Goal: Task Accomplishment & Management: Complete application form

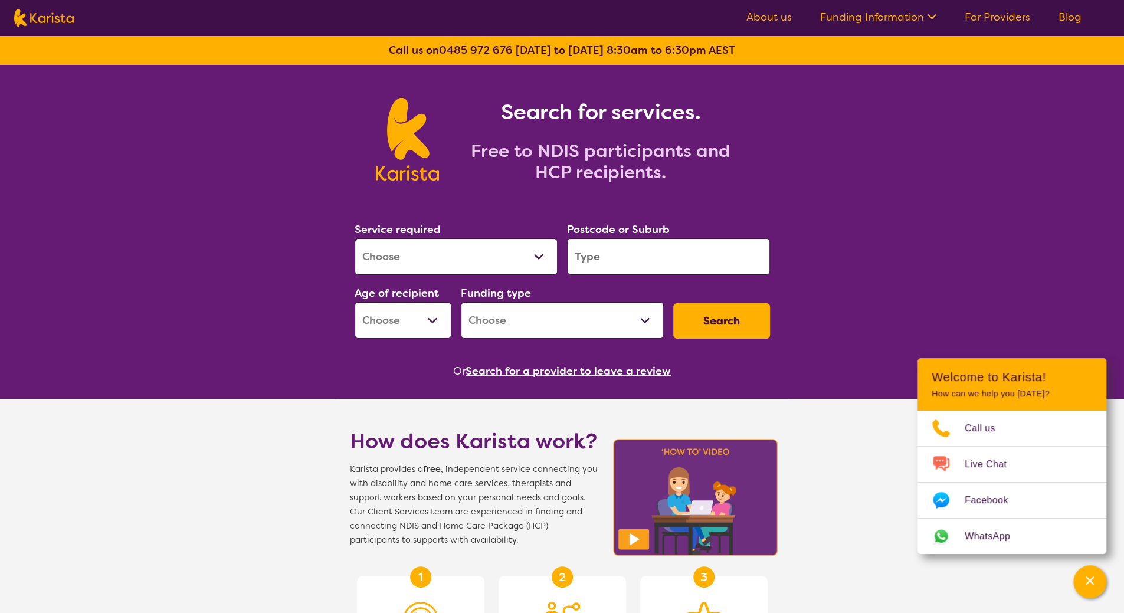
click at [985, 17] on link "For Providers" at bounding box center [997, 17] width 65 height 14
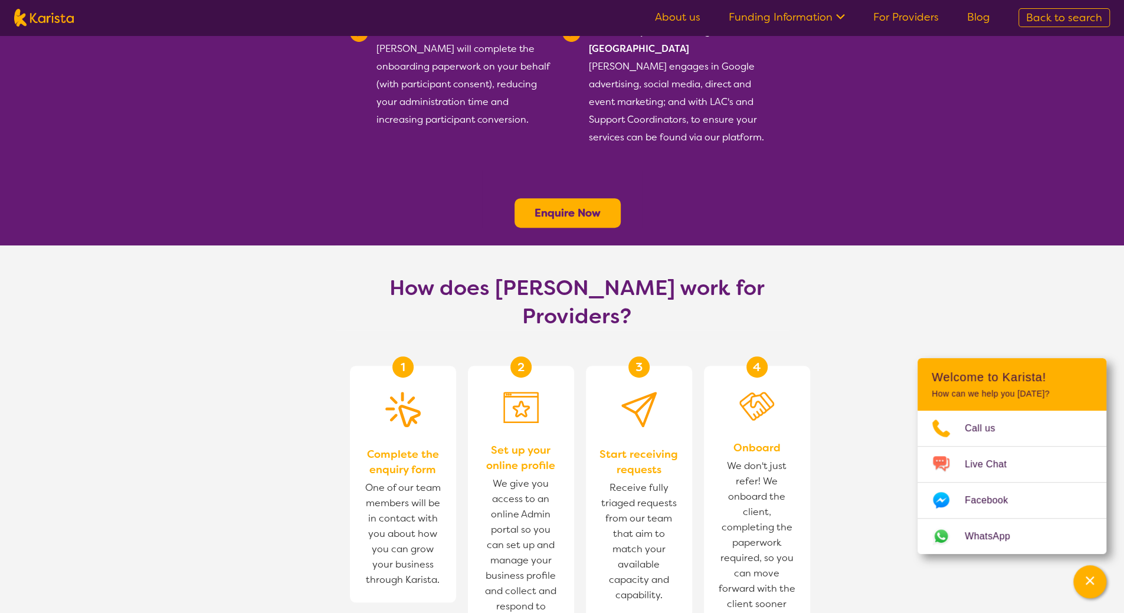
scroll to position [590, 0]
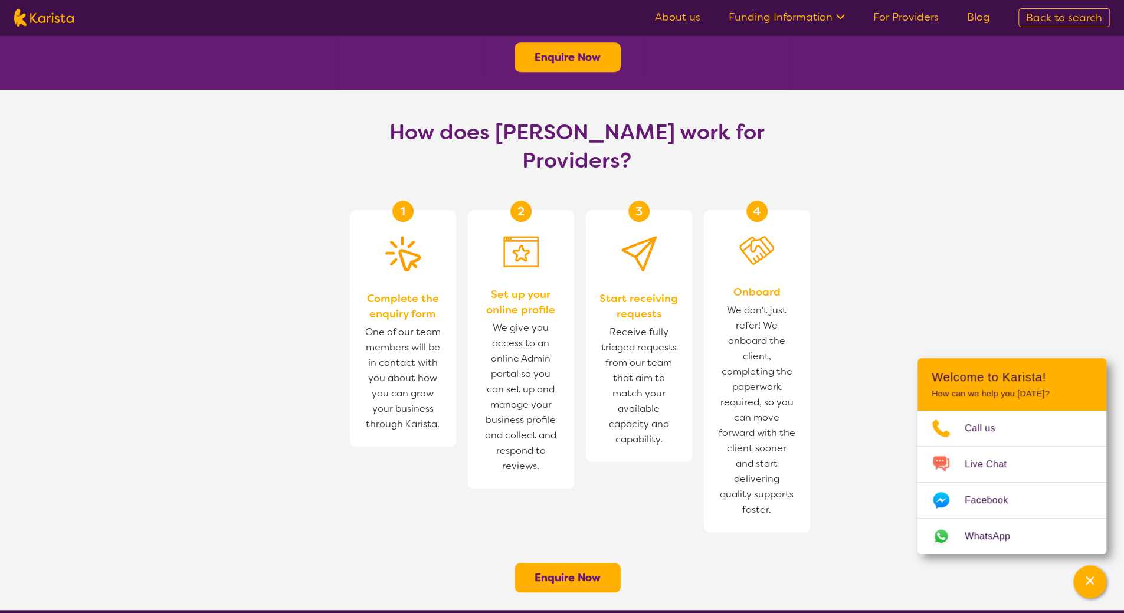
click at [578, 571] on b "Enquire Now" at bounding box center [568, 578] width 66 height 14
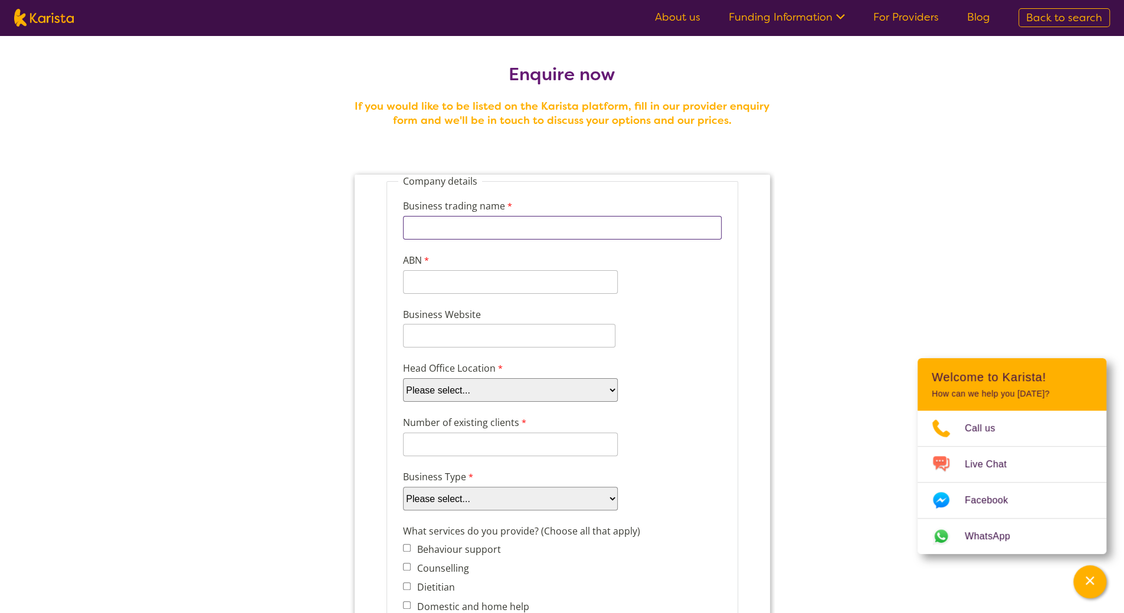
click at [533, 226] on input "Business trading name" at bounding box center [561, 228] width 319 height 24
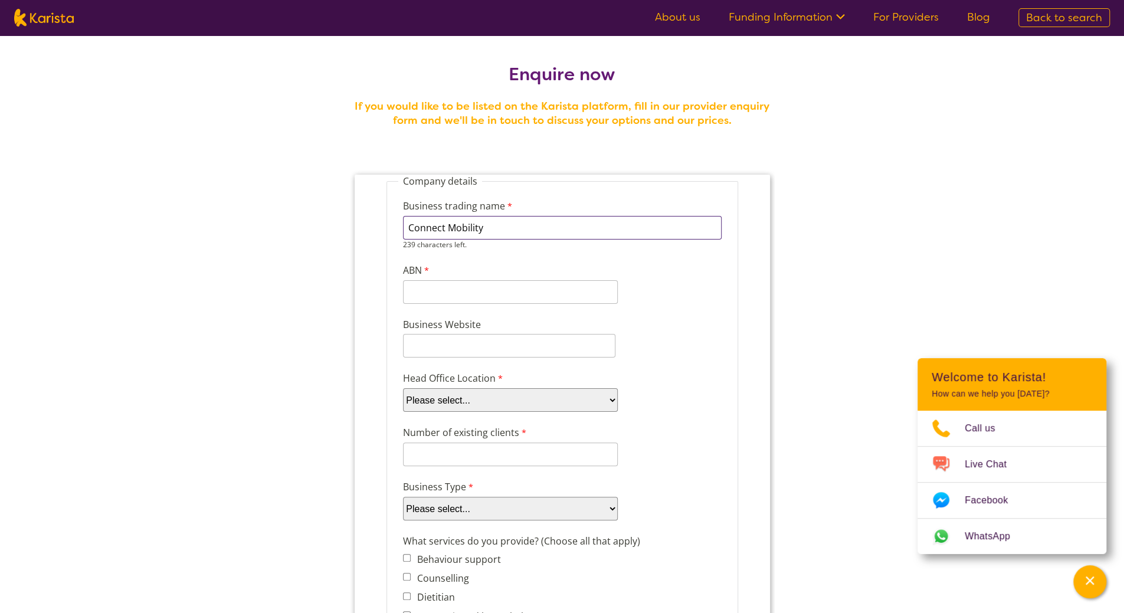
type input "Connect Mobility"
click at [473, 278] on input "ABN" at bounding box center [509, 282] width 215 height 24
paste input "14 646 649"
type input "14 646 649"
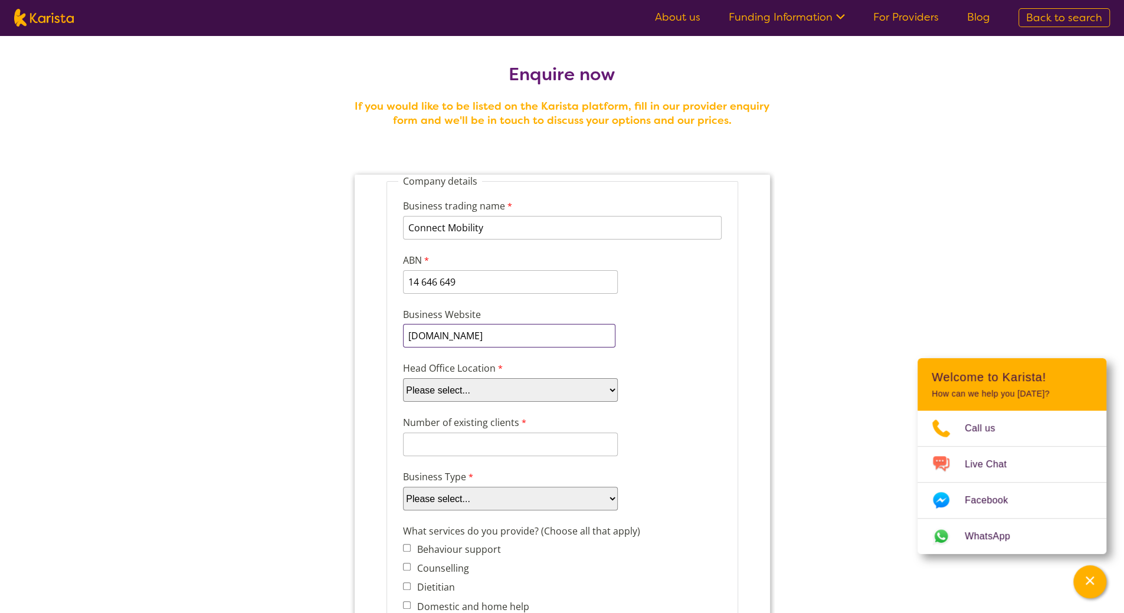
type input "www.connectmobility.com.au"
click at [523, 381] on select "Please select... ACT NSW NT QLD SA TAS VIC WA" at bounding box center [509, 390] width 215 height 24
select select "tfa_95"
click at [402, 378] on select "Please select... ACT NSW NT QLD SA TAS VIC WA" at bounding box center [509, 390] width 215 height 24
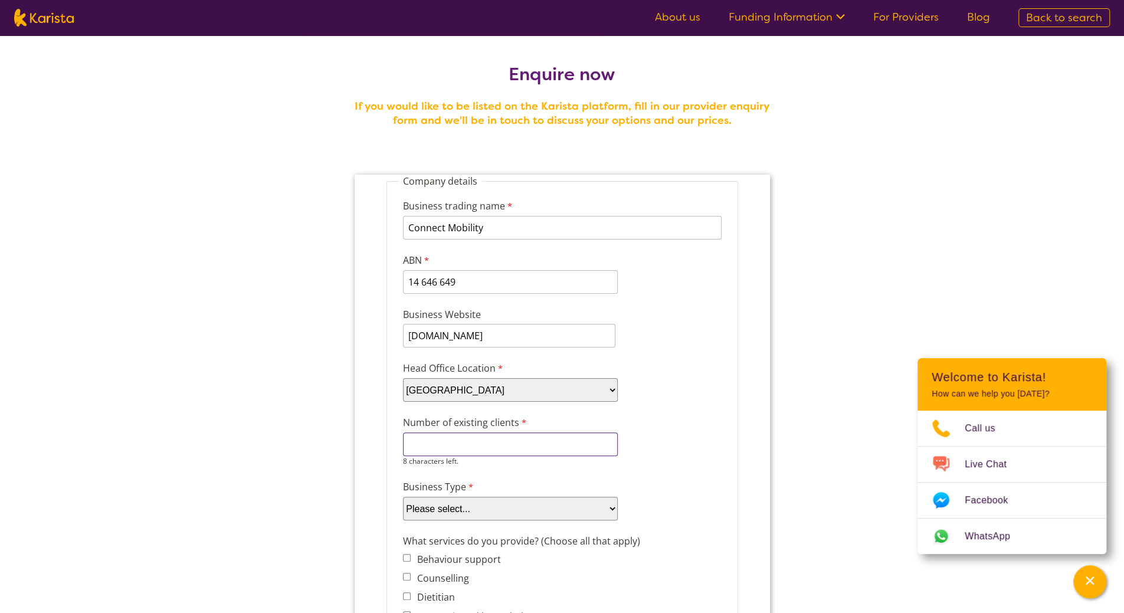
click at [457, 441] on input "Number of existing clients" at bounding box center [509, 444] width 215 height 24
type input "25"
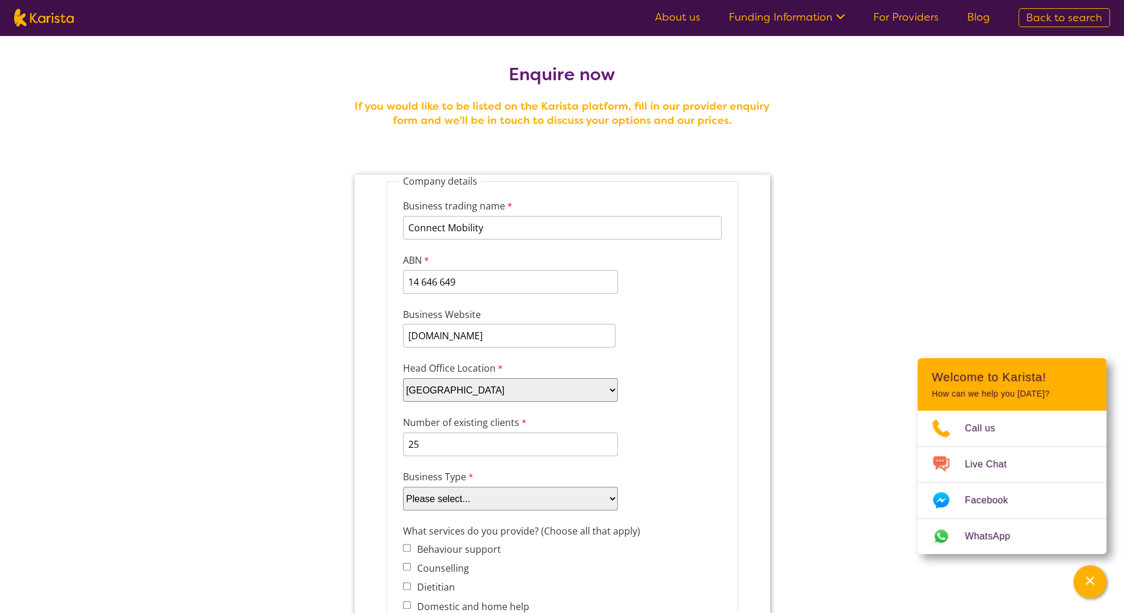
click at [693, 454] on div "Number of existing clients 25 6 characters left." at bounding box center [562, 435] width 328 height 45
click at [547, 505] on select "Please select... Company Individual/Sole Trader Other (please specify)" at bounding box center [509, 499] width 215 height 24
select select "tfa_87"
click at [402, 487] on select "Please select... Company Individual/Sole Trader Other (please specify)" at bounding box center [509, 499] width 215 height 24
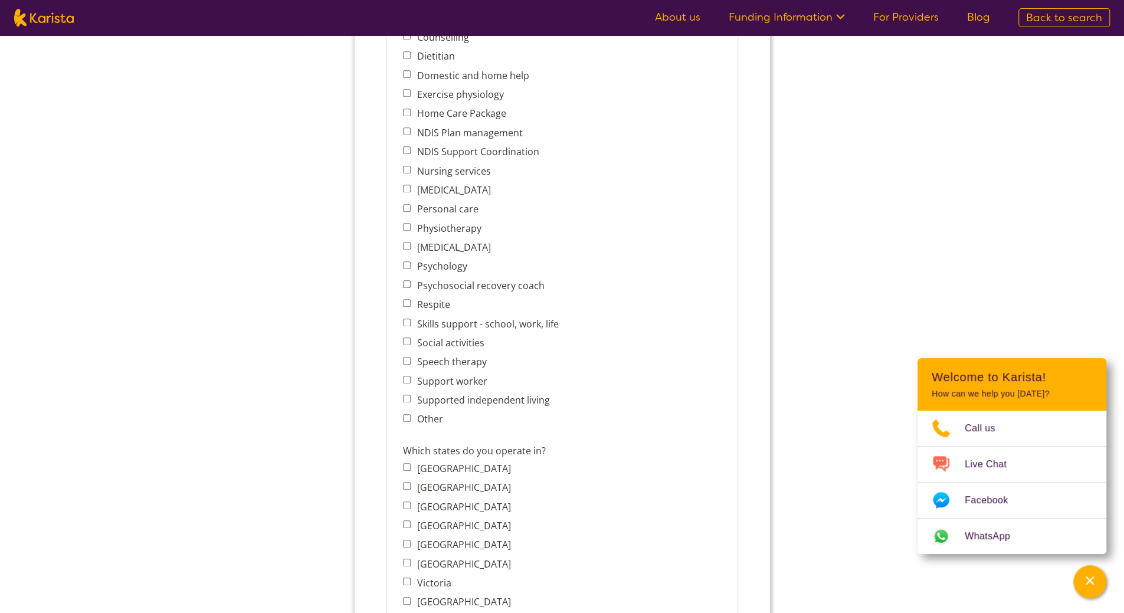
scroll to position [472, 0]
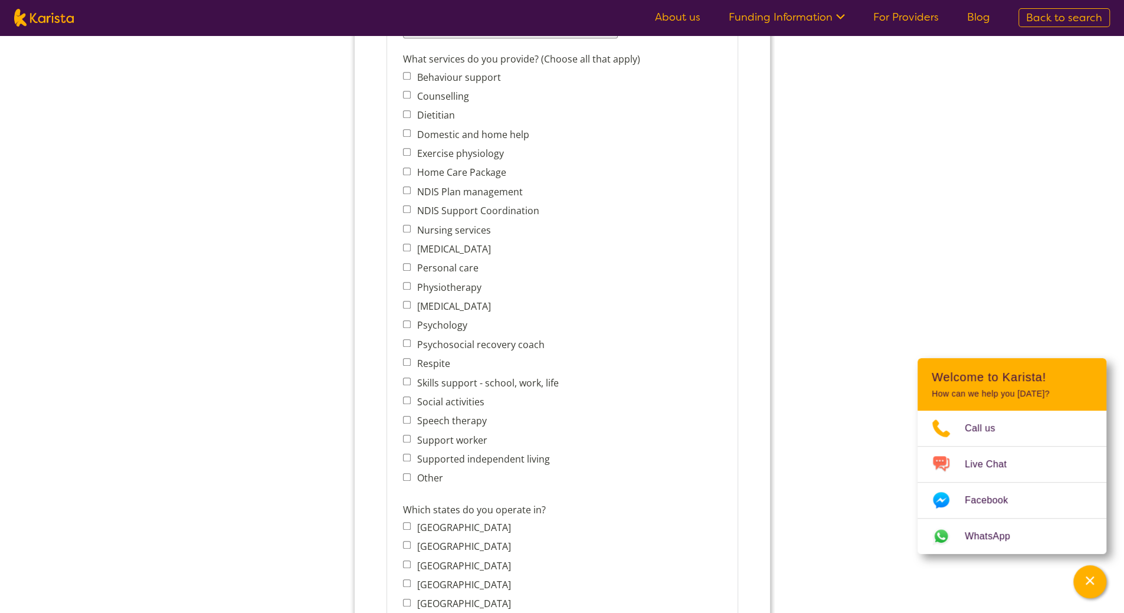
click at [407, 474] on input "Other" at bounding box center [406, 477] width 8 height 8
checkbox input "true"
click at [549, 528] on input "Other services (please describe)" at bounding box center [553, 531] width 302 height 24
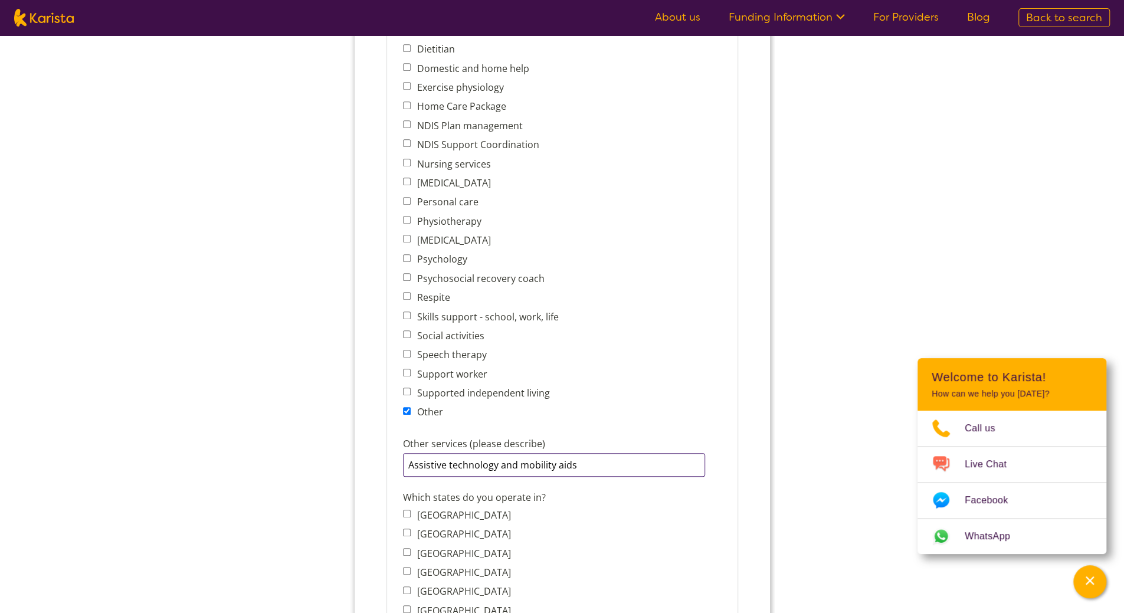
scroll to position [590, 0]
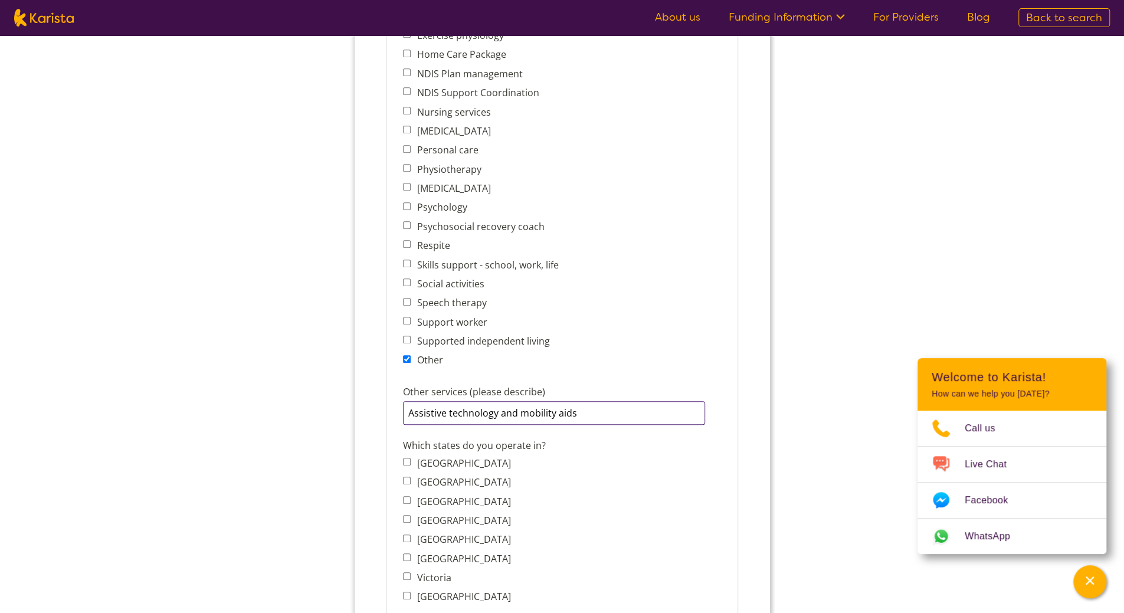
type input "Assistive technology and mobility aids"
click at [427, 478] on label "New South Wales" at bounding box center [460, 482] width 97 height 13
click at [410, 478] on input "New South Wales" at bounding box center [406, 481] width 8 height 8
checkbox input "true"
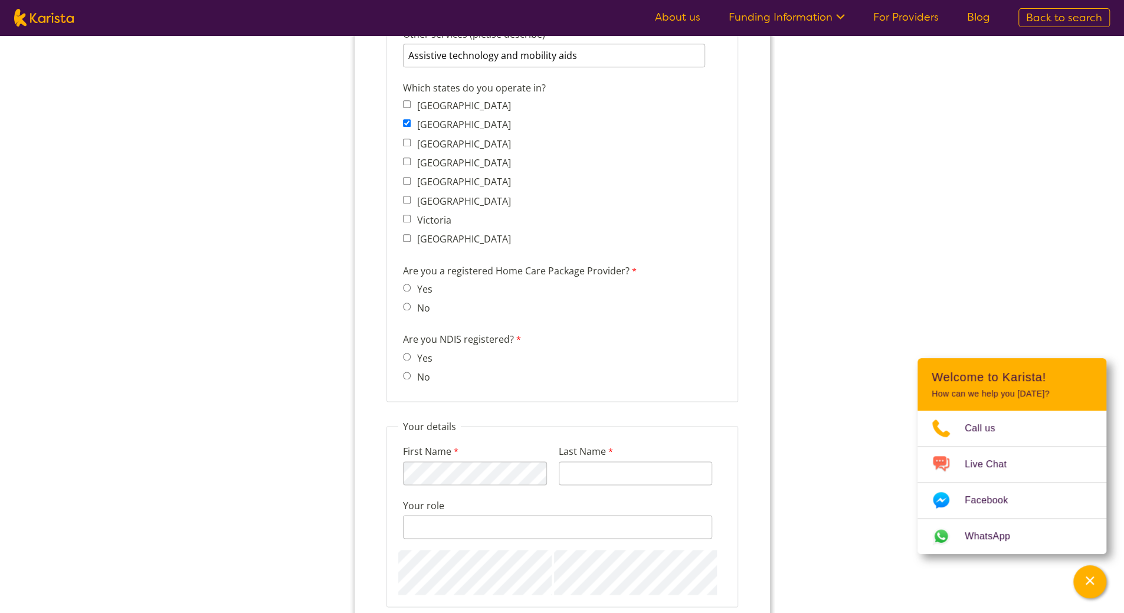
scroll to position [826, 0]
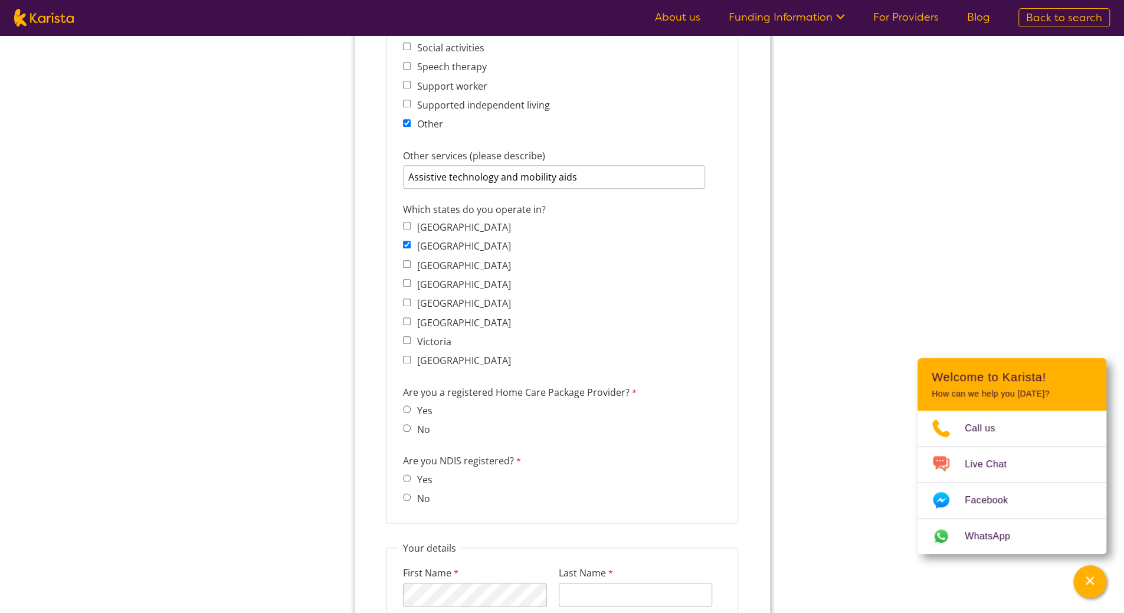
click at [408, 425] on input "No" at bounding box center [406, 428] width 8 height 8
radio input "true"
click at [411, 476] on span "Yes" at bounding box center [420, 479] width 36 height 17
click at [405, 475] on input "Yes" at bounding box center [406, 478] width 8 height 8
radio input "true"
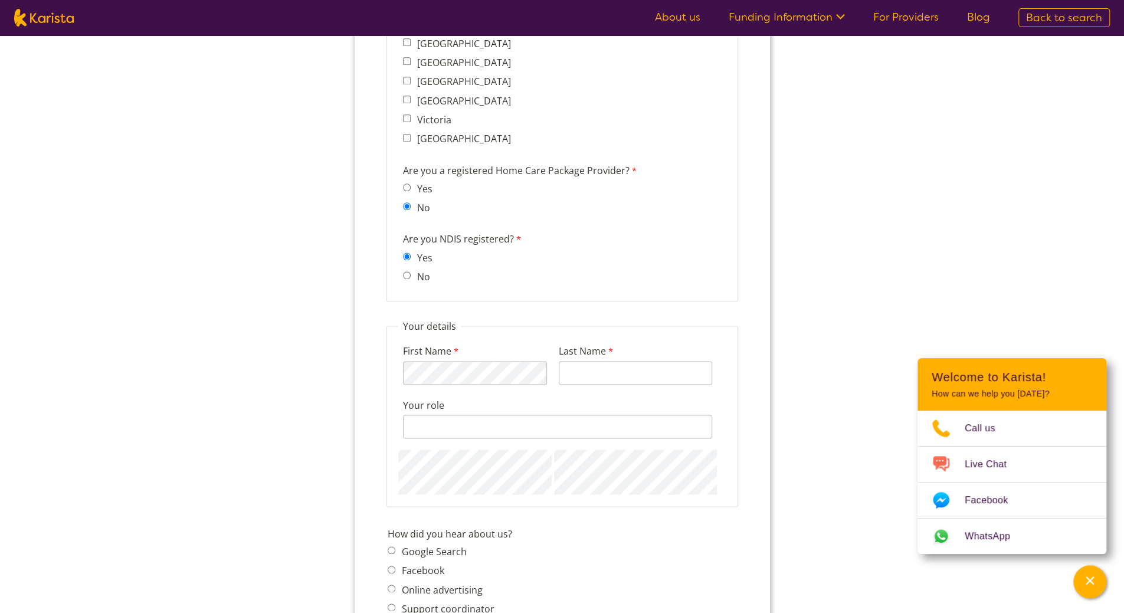
scroll to position [1062, 0]
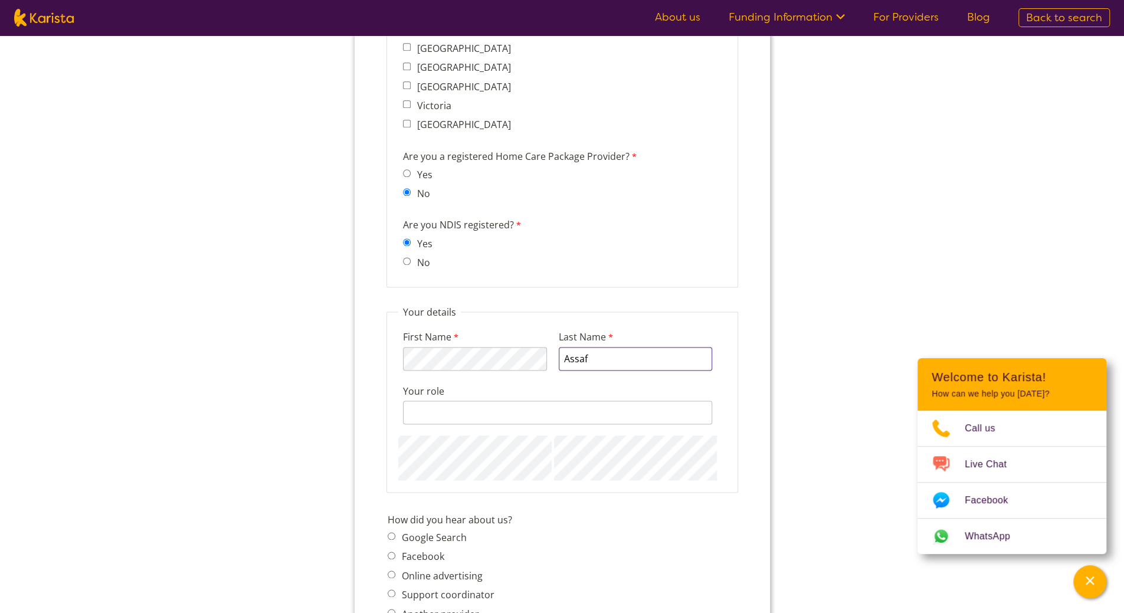
type input "Assaf"
type input "CEO"
click at [428, 540] on label "Google Search" at bounding box center [431, 546] width 68 height 13
click at [395, 542] on input "Google Search" at bounding box center [391, 546] width 8 height 8
radio input "true"
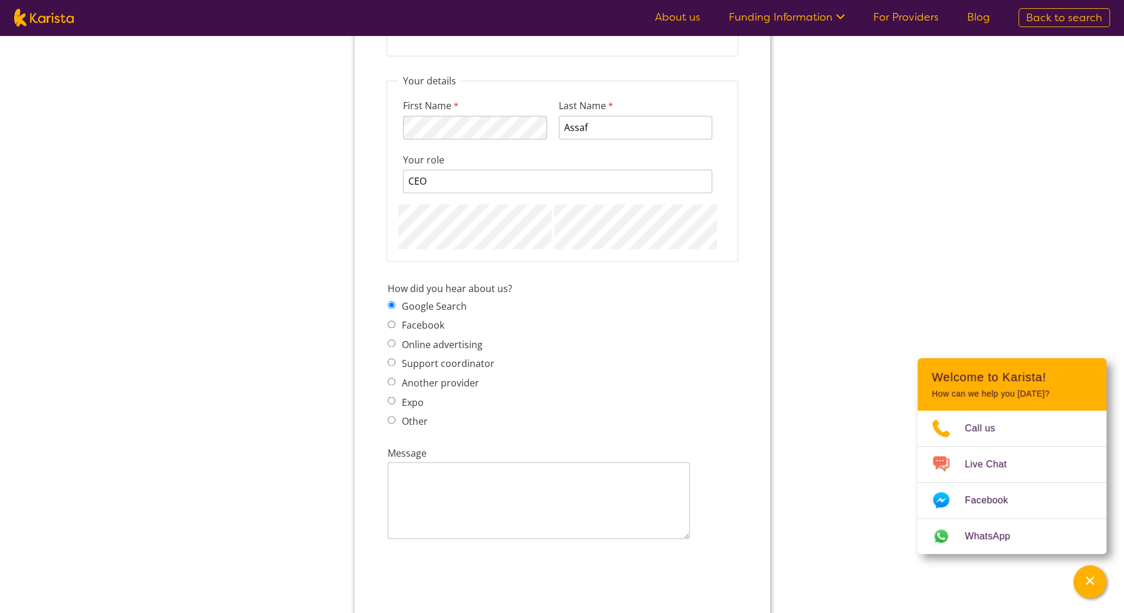
scroll to position [1357, 0]
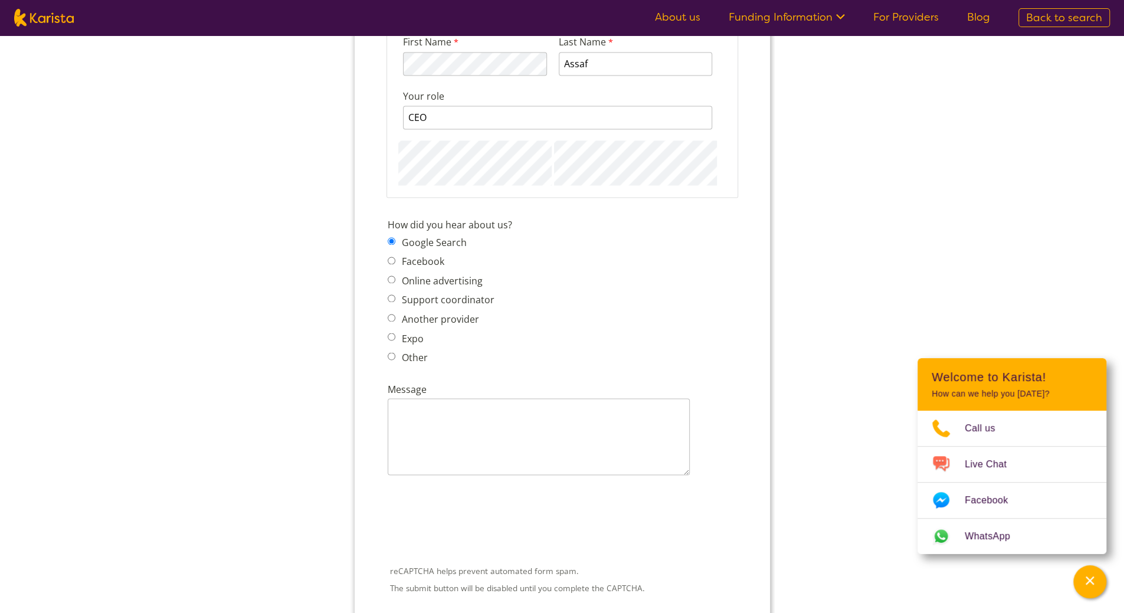
click at [395, 303] on span "Support coordinator" at bounding box center [443, 299] width 113 height 17
click at [407, 299] on label "Support coordinator" at bounding box center [445, 299] width 96 height 13
click at [395, 299] on input "Support coordinator" at bounding box center [391, 298] width 8 height 8
radio input "true"
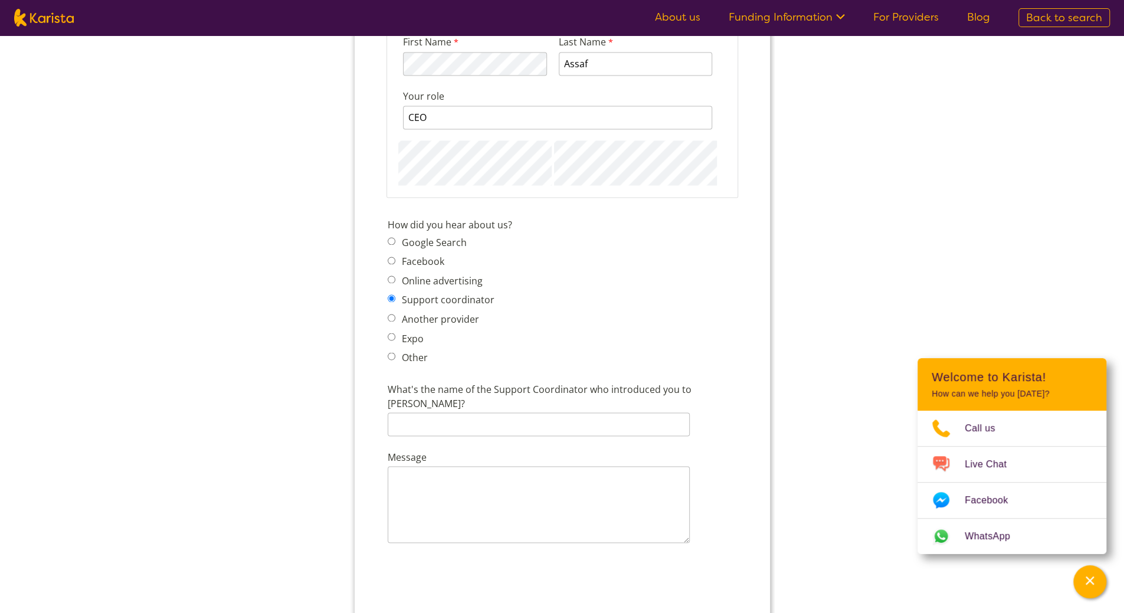
click at [446, 245] on label "Google Search" at bounding box center [431, 242] width 68 height 13
click at [395, 245] on input "Google Search" at bounding box center [391, 241] width 8 height 8
radio input "true"
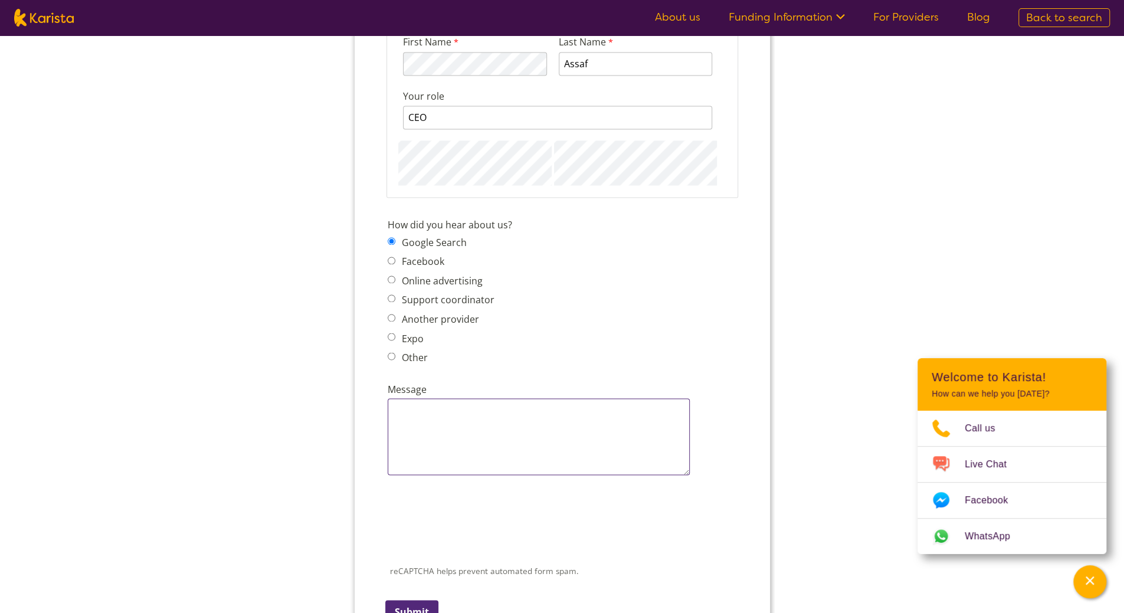
click at [541, 434] on textarea "Message" at bounding box center [538, 436] width 302 height 77
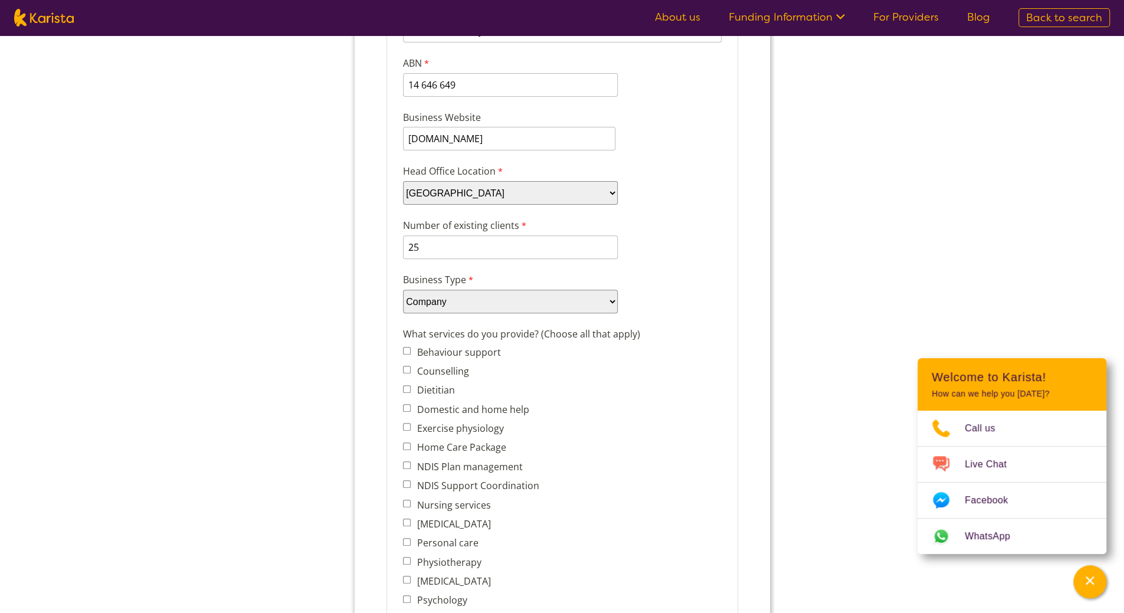
scroll to position [0, 0]
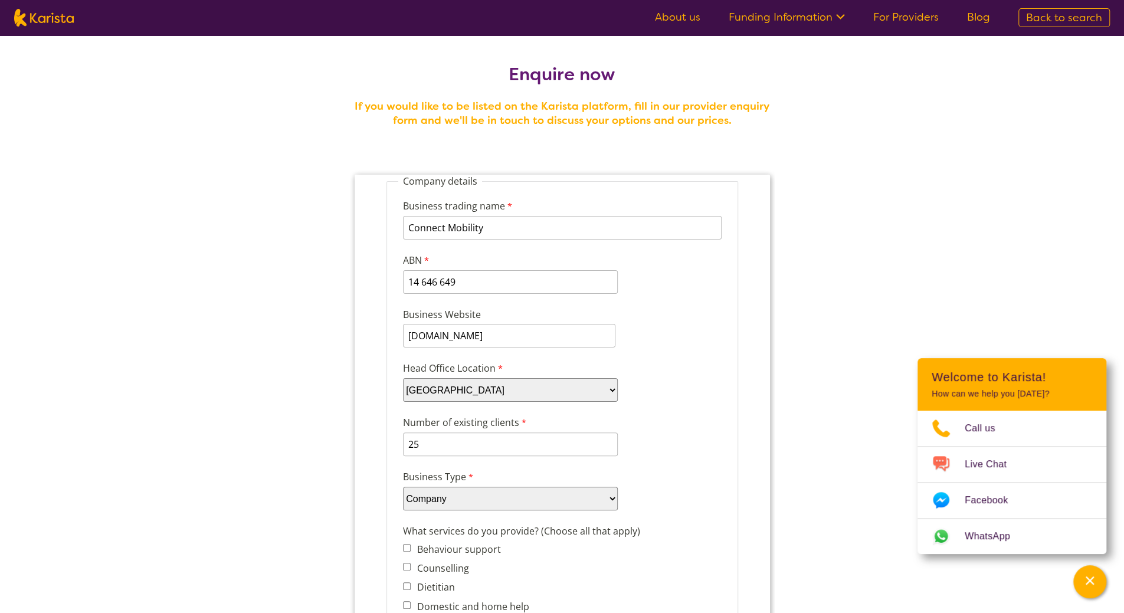
type textarea "I would like to enlist on karista"
click at [464, 446] on input "25" at bounding box center [509, 444] width 215 height 24
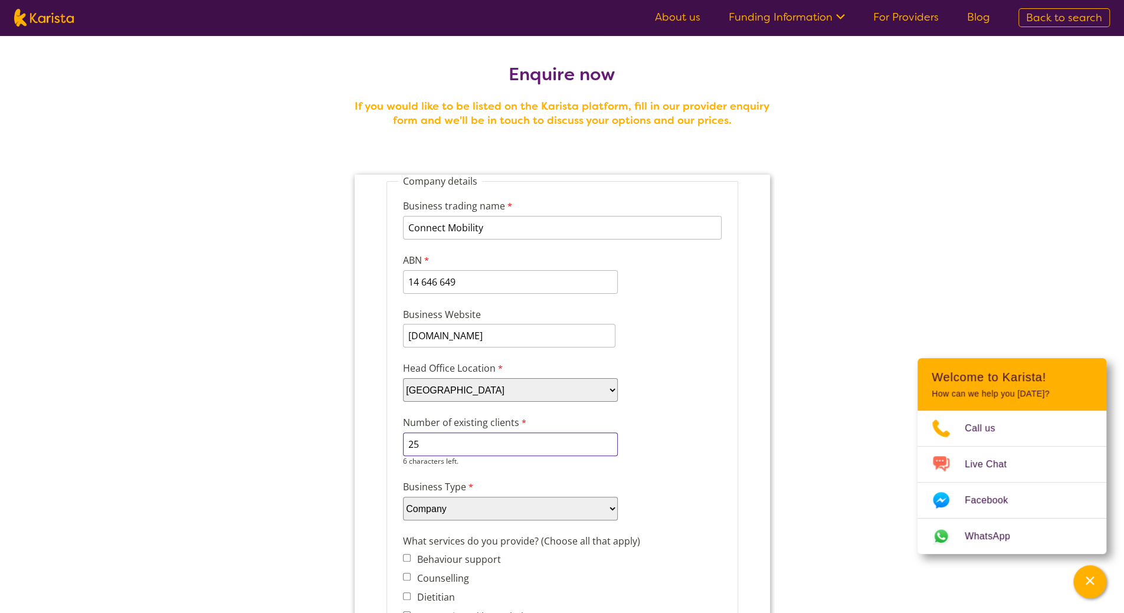
type input "2"
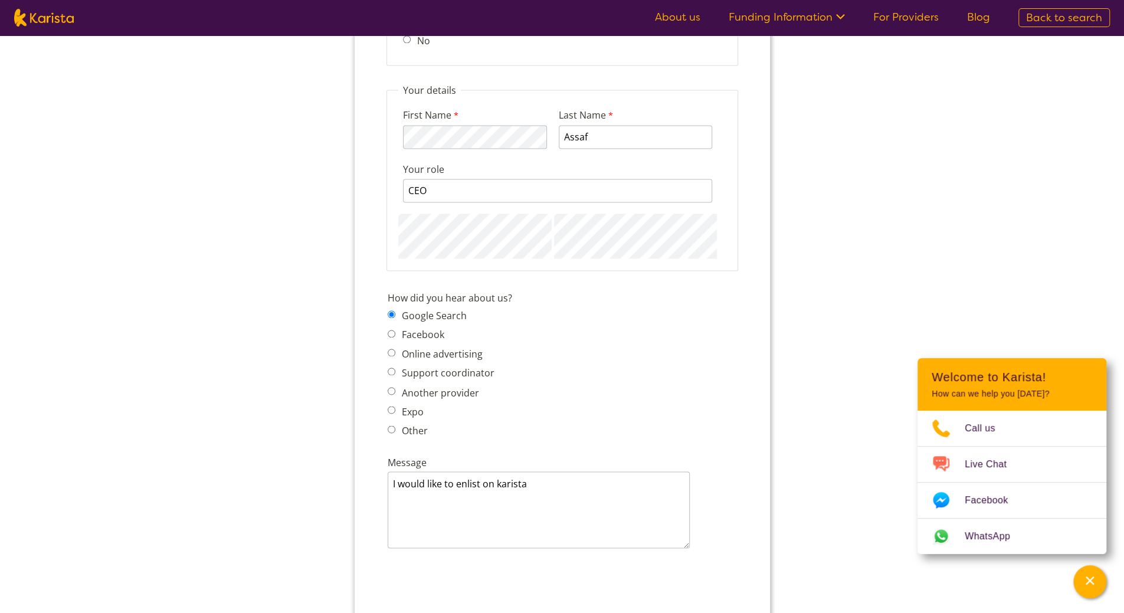
scroll to position [1298, 0]
type input "15"
click at [578, 480] on textarea "I would like to enlist on karista" at bounding box center [538, 505] width 302 height 77
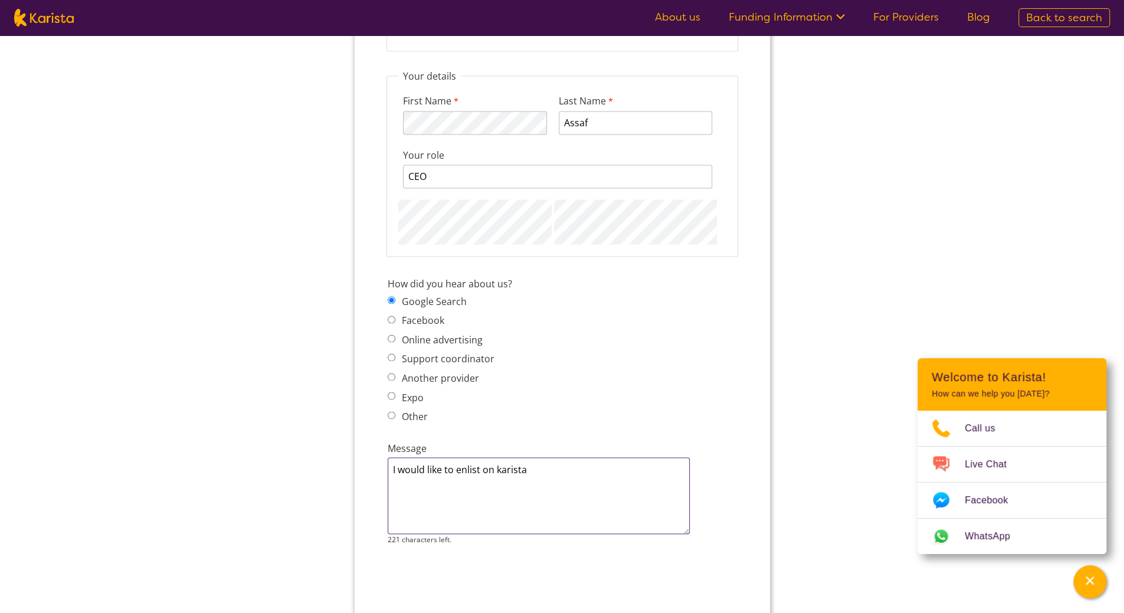
click at [468, 466] on textarea "I would like to enlist on karista" at bounding box center [538, 495] width 302 height 77
click at [595, 467] on textarea "I would like to list our business on karista" at bounding box center [538, 495] width 302 height 77
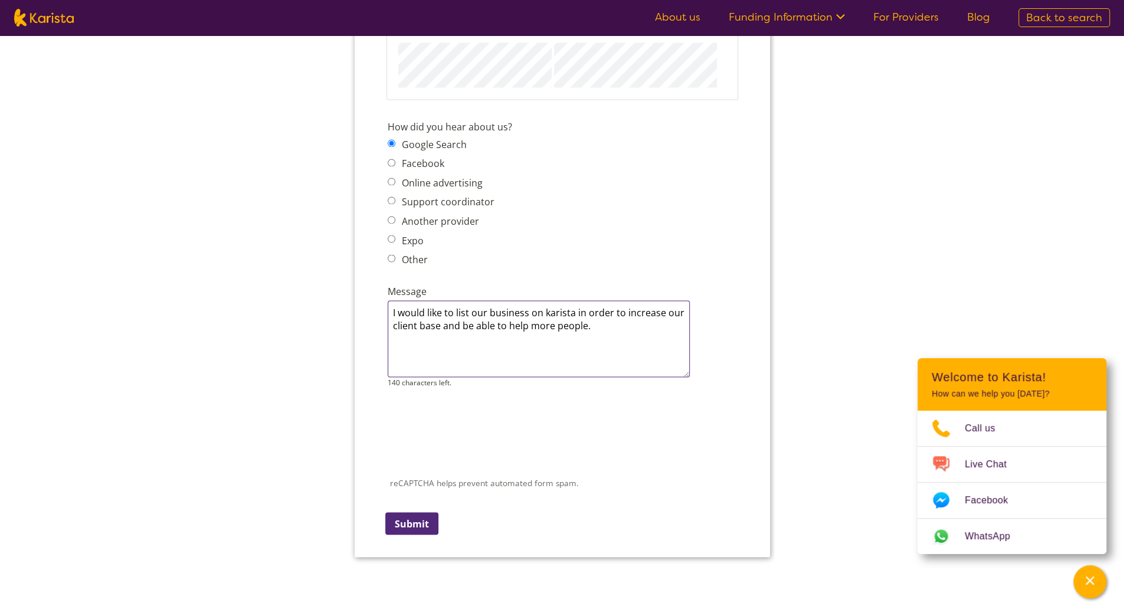
scroll to position [1534, 0]
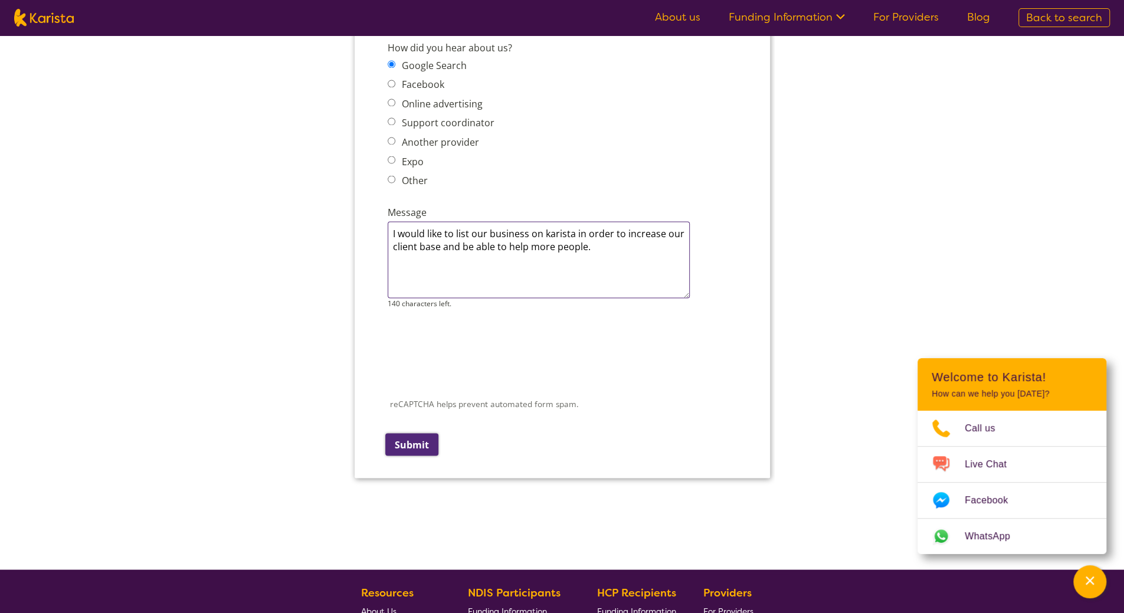
type textarea "I would like to list our business on karista in order to increase our client ba…"
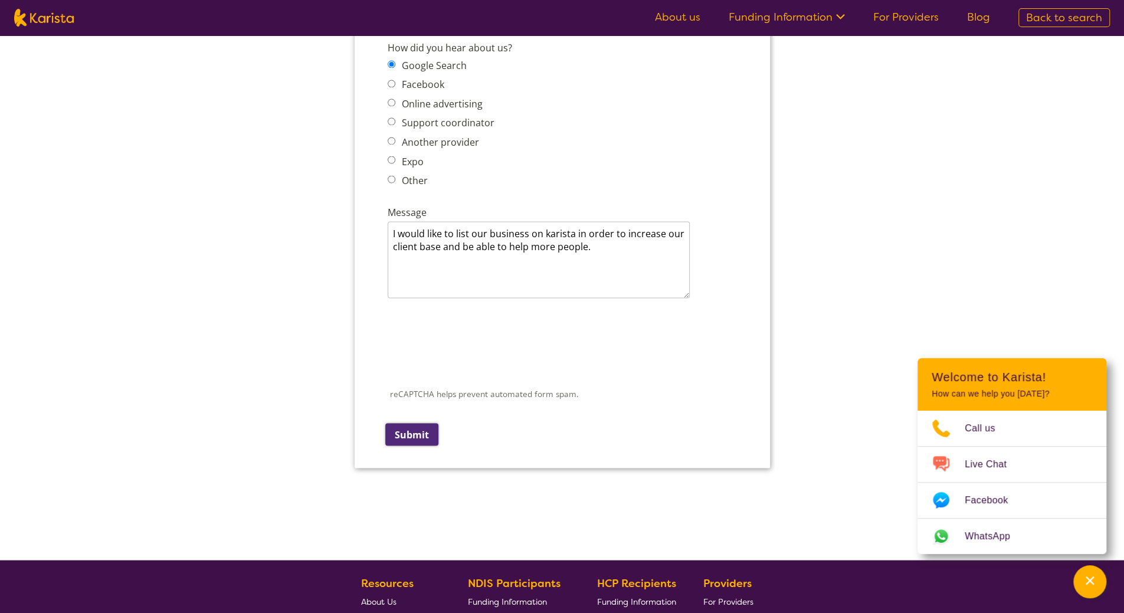
click at [417, 431] on input "Submit" at bounding box center [411, 434] width 53 height 22
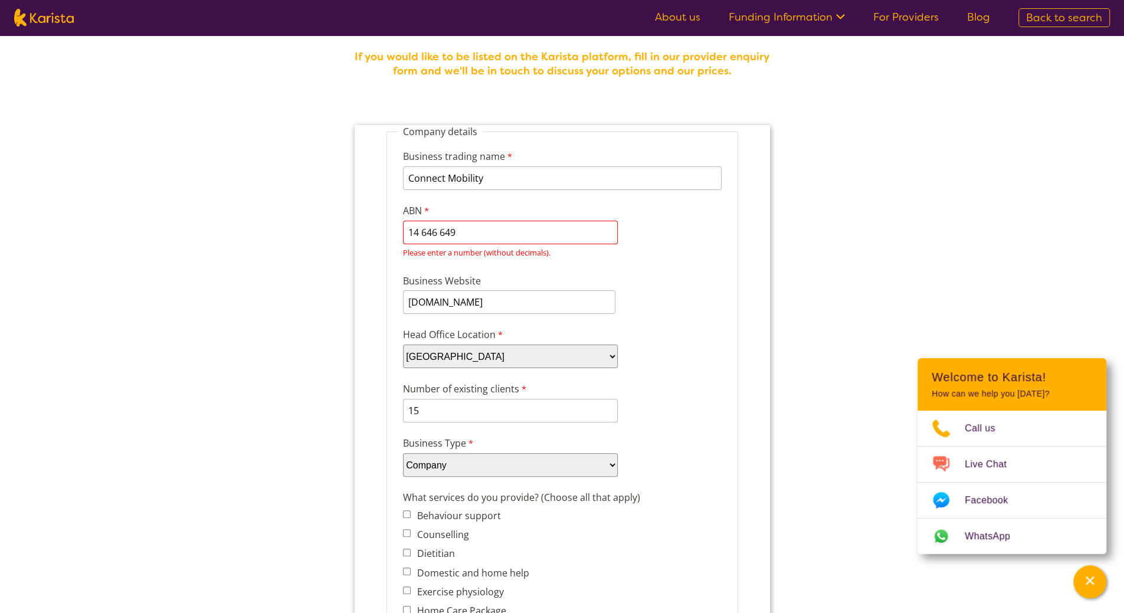
scroll to position [0, 0]
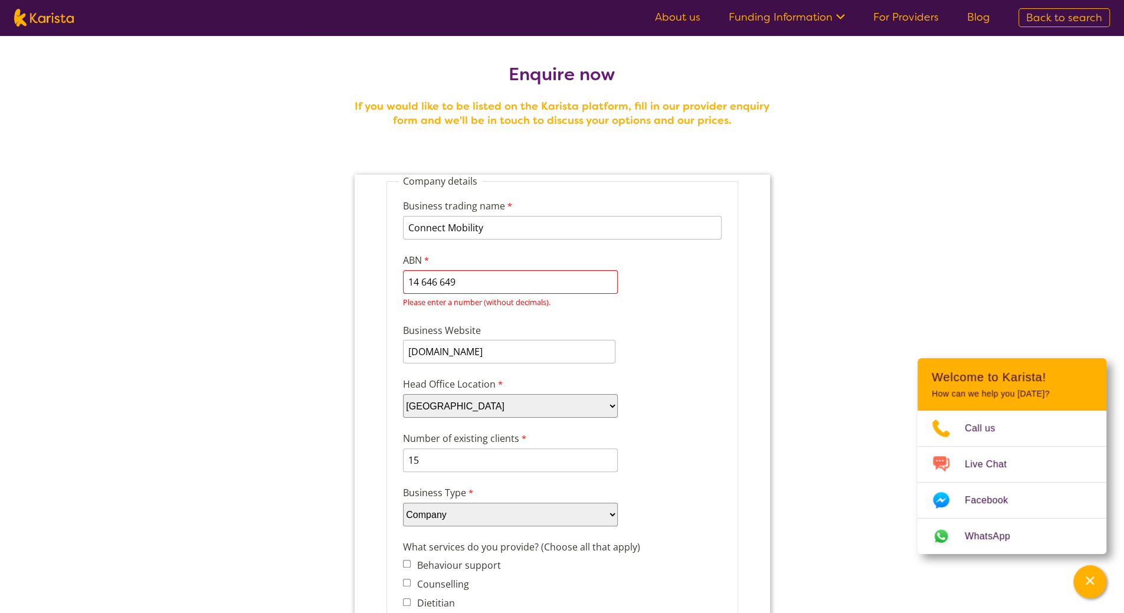
click at [423, 280] on input "14 646 649" at bounding box center [509, 282] width 215 height 24
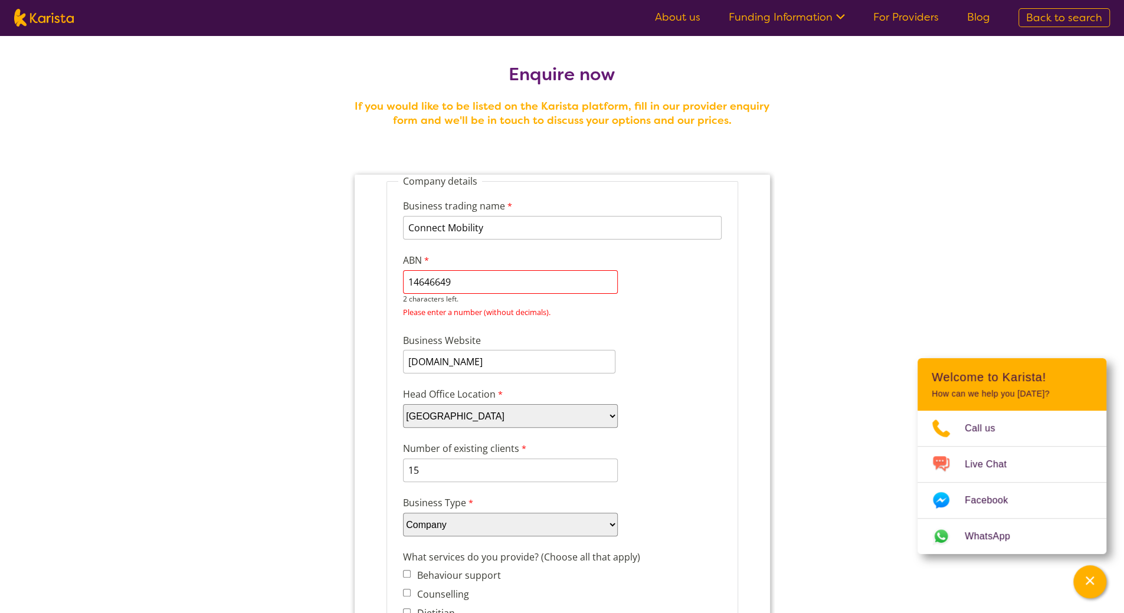
click at [455, 280] on input "14646649" at bounding box center [509, 282] width 215 height 24
type input "14646649229"
click at [702, 261] on div "Business trading name Connect Mobility 239 characters left. ABN 14646649229 0 c…" at bounding box center [562, 255] width 328 height 135
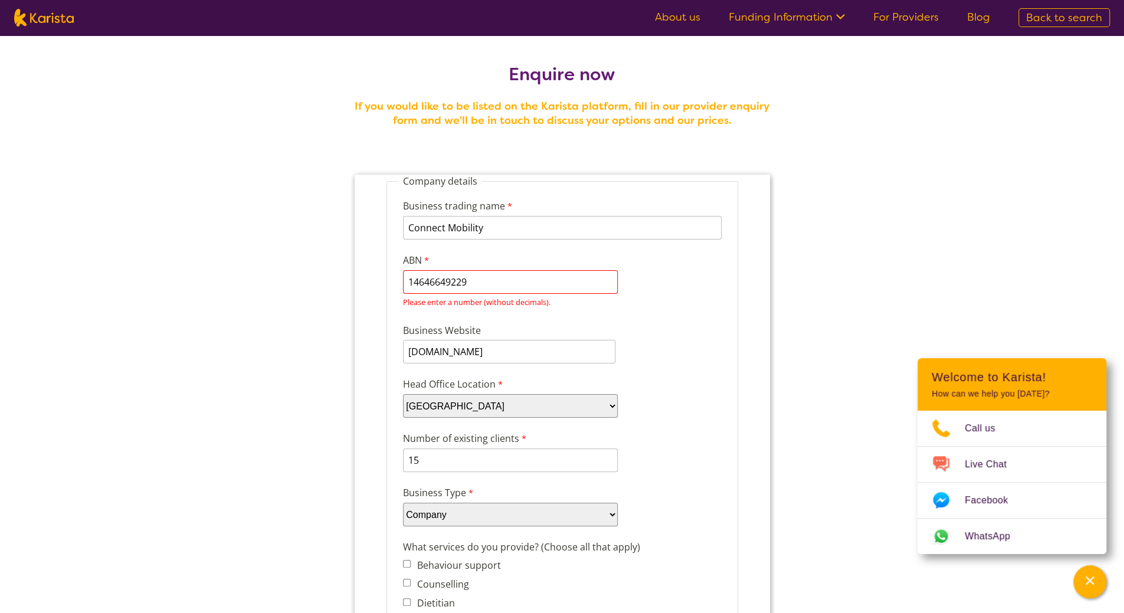
click at [592, 338] on div "Business Website www.connectmobility.com.au" at bounding box center [562, 343] width 328 height 45
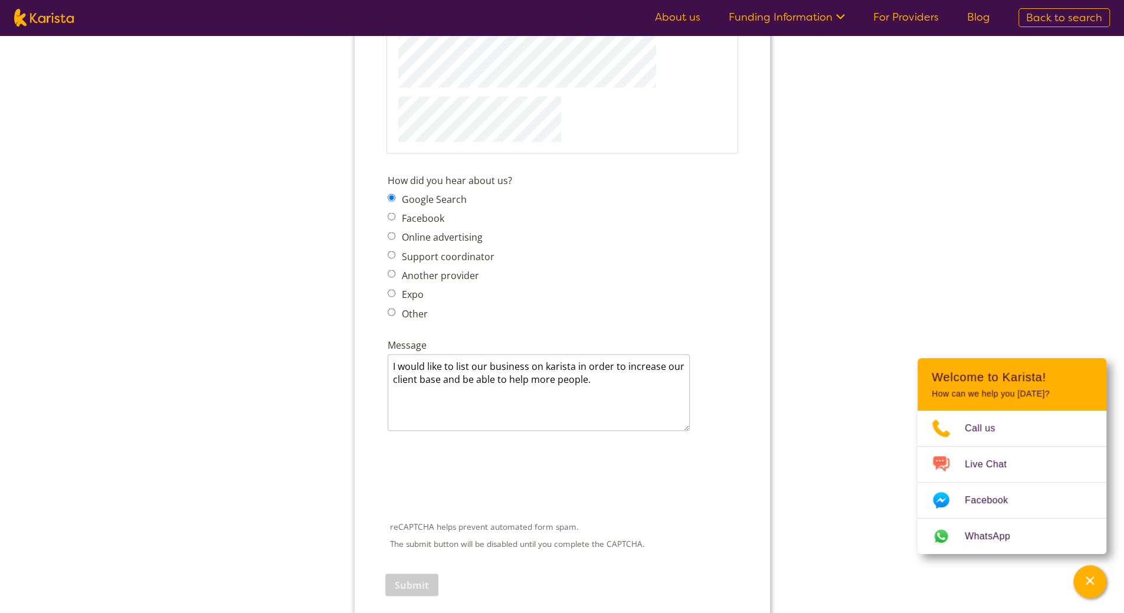
scroll to position [1534, 0]
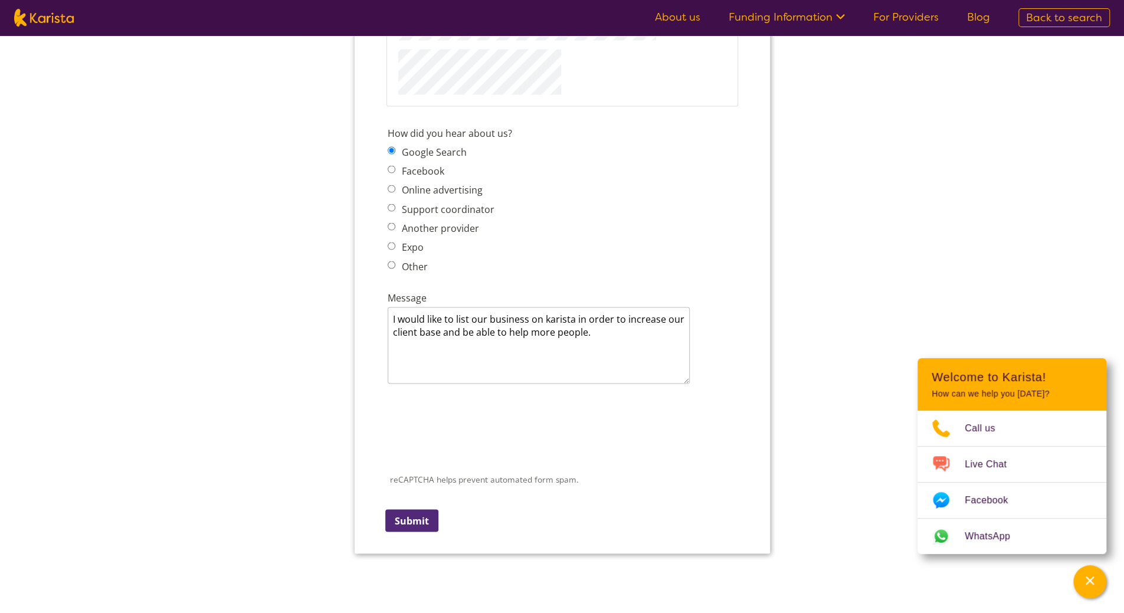
click at [412, 532] on div "reCAPTCHA helps prevent automated form spam. The submit button will be disabled…" at bounding box center [561, 462] width 359 height 153
click at [414, 529] on input "Submit" at bounding box center [411, 520] width 53 height 22
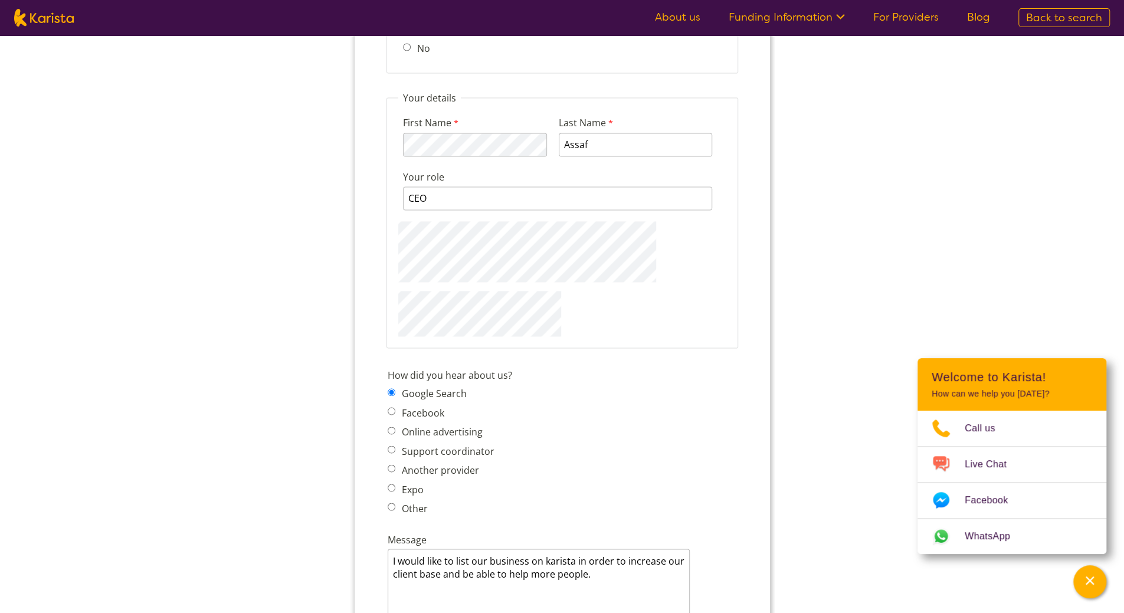
scroll to position [1218, 0]
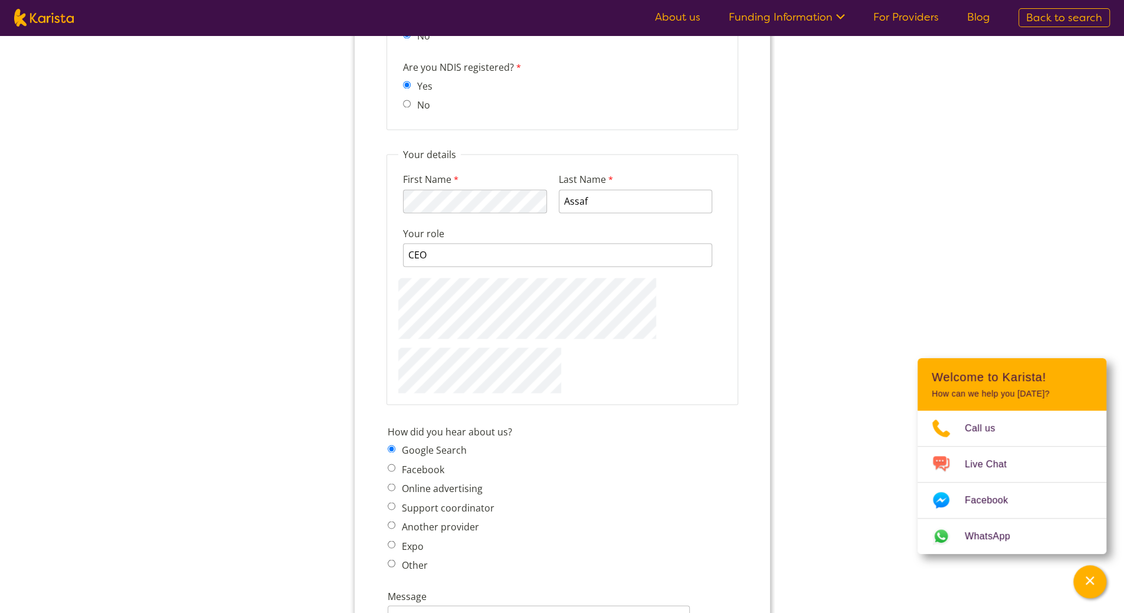
click at [604, 375] on div "First Name 115 characters left. Last Name Assaf Your role CEO 125 characters le…" at bounding box center [562, 277] width 328 height 232
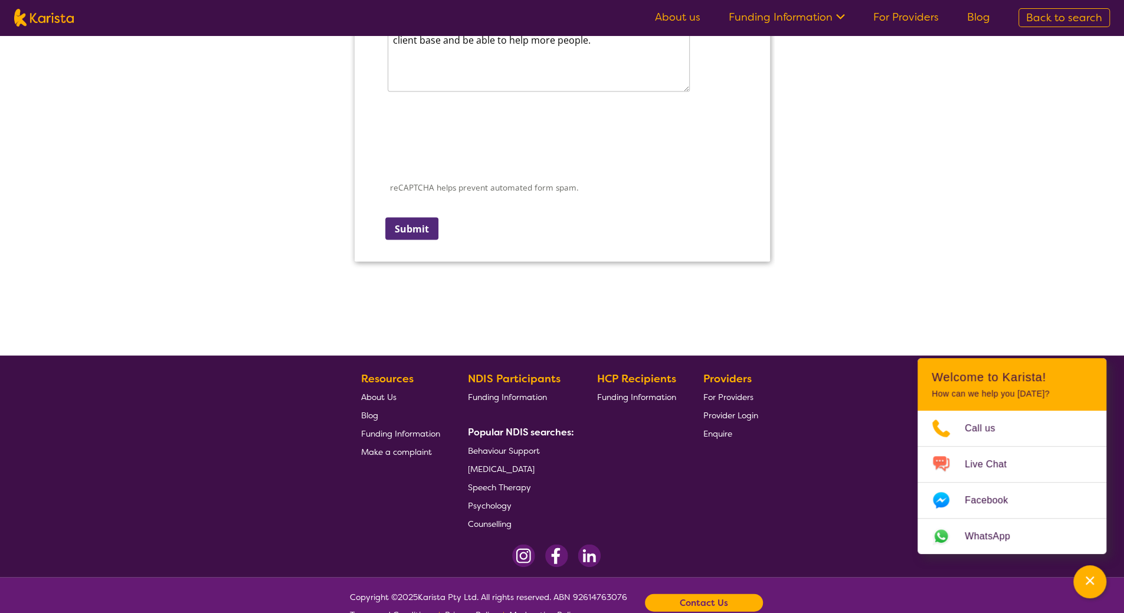
scroll to position [1836, 0]
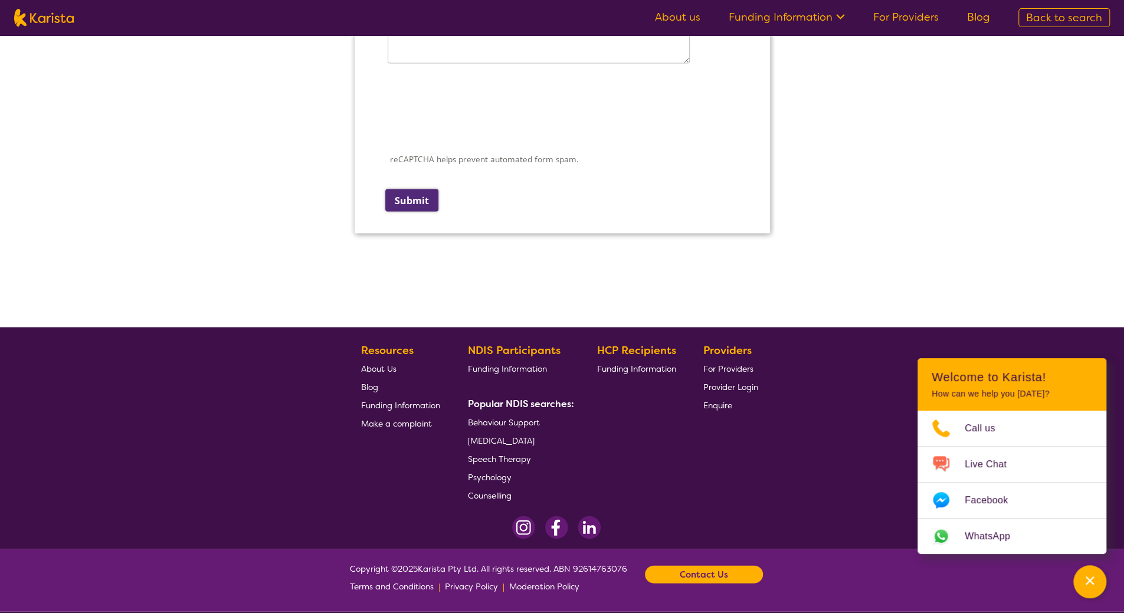
click at [414, 195] on input "Submit" at bounding box center [411, 200] width 53 height 22
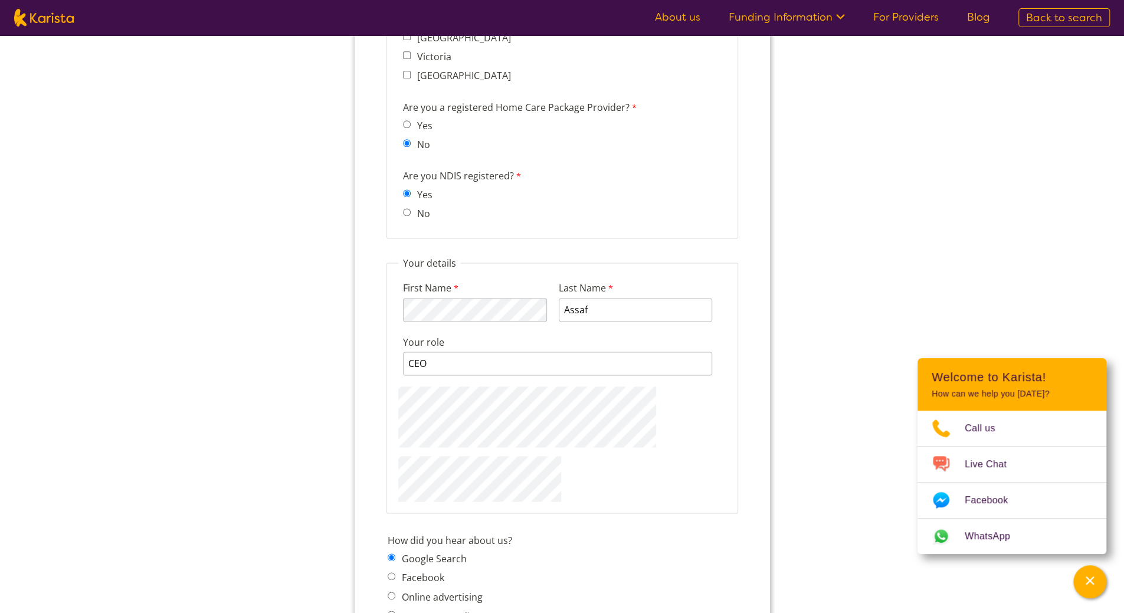
scroll to position [1084, 0]
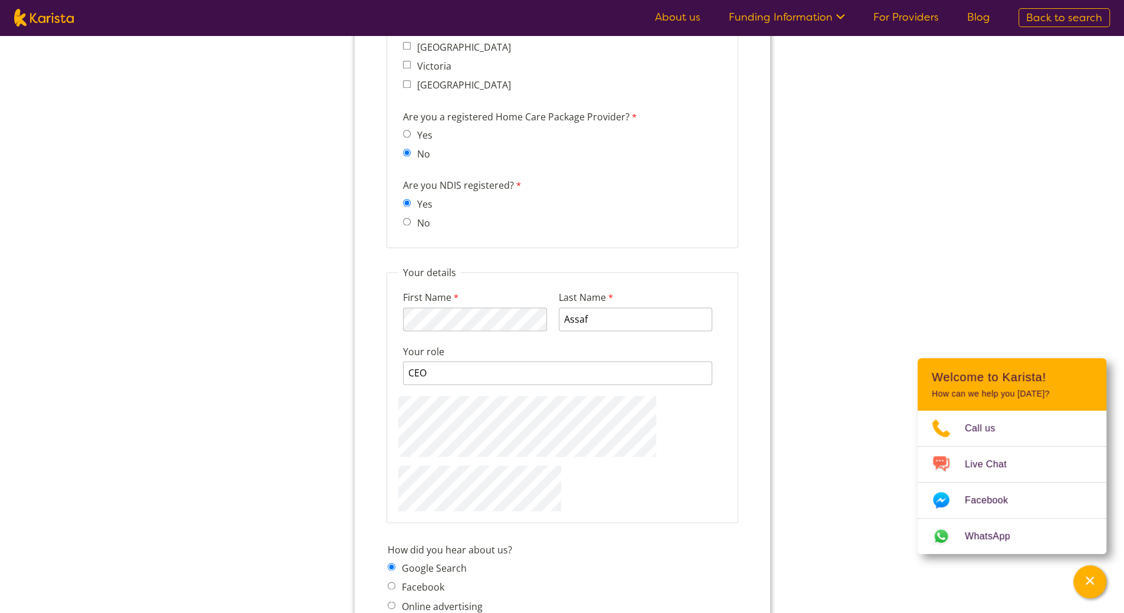
click at [588, 392] on div "First Name 115 characters left. Last Name Assaf Your role CEO 125 characters le…" at bounding box center [562, 395] width 328 height 232
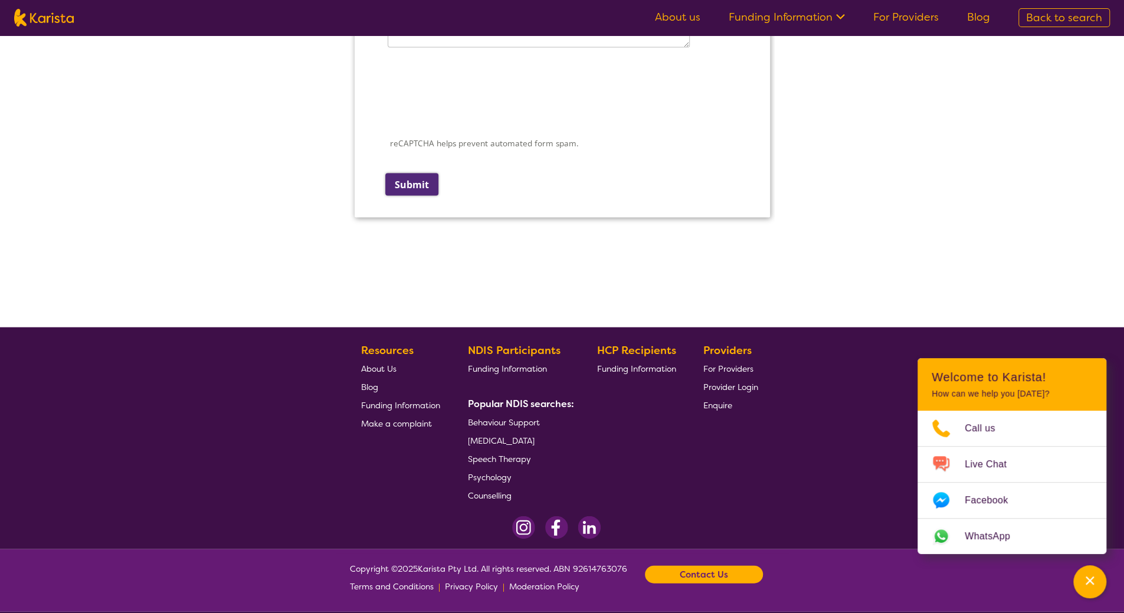
click at [390, 185] on input "Submit" at bounding box center [411, 184] width 53 height 22
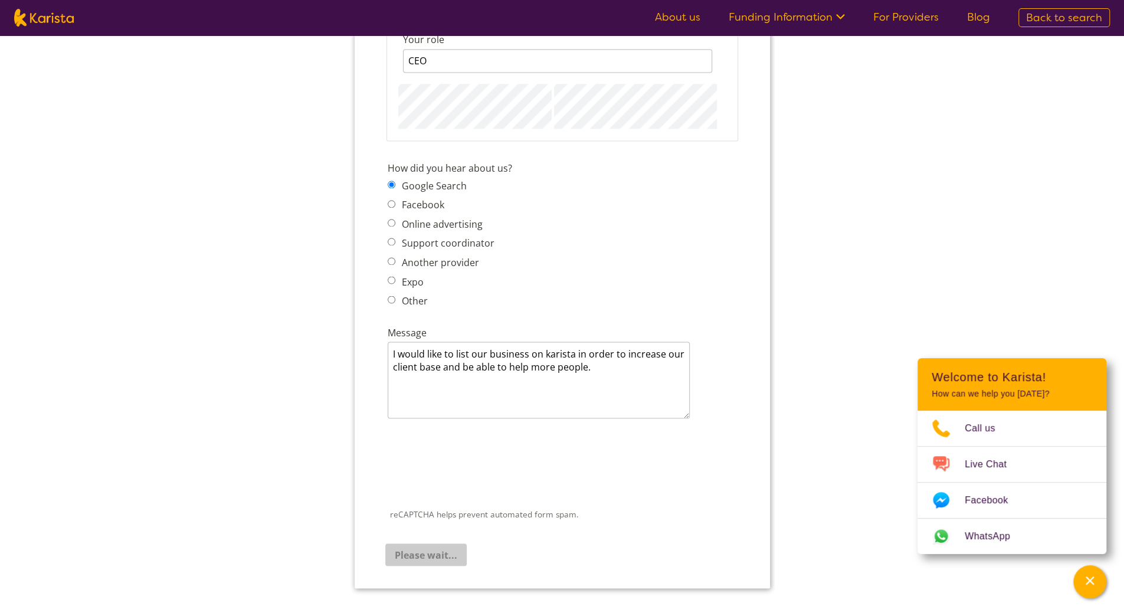
scroll to position [1413, 0]
